Goal: Find specific page/section: Find specific page/section

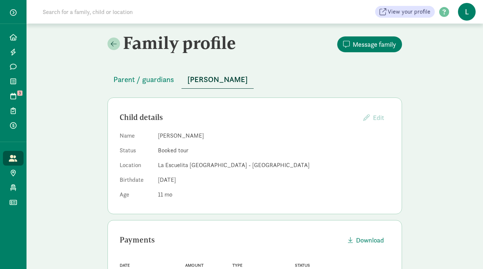
click at [109, 14] on input at bounding box center [141, 11] width 206 height 15
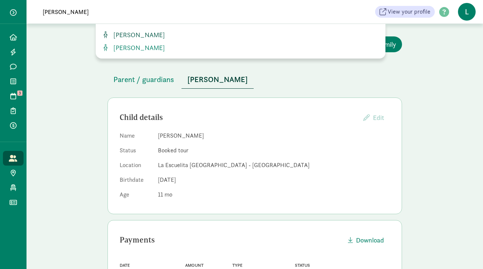
type input "jameson"
click at [140, 35] on span "[PERSON_NAME]" at bounding box center [137, 35] width 54 height 8
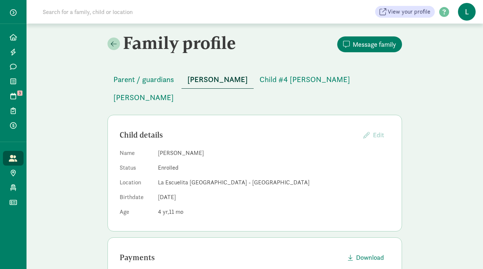
click at [113, 13] on input at bounding box center [141, 11] width 206 height 15
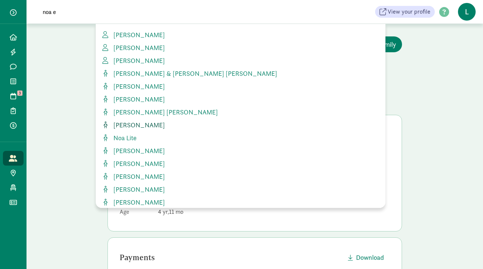
type input "noa e"
click at [151, 126] on span "[PERSON_NAME]" at bounding box center [137, 125] width 54 height 8
